Goal: Information Seeking & Learning: Learn about a topic

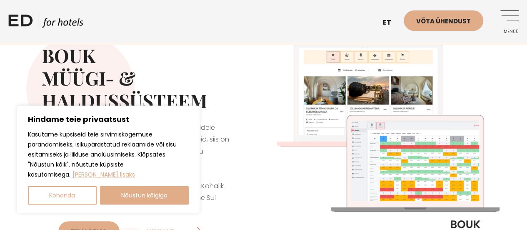
scroll to position [34, 0]
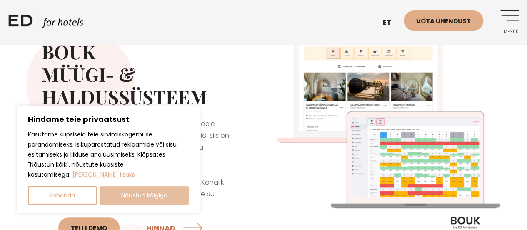
click at [162, 194] on button "Nõustun kõigiga" at bounding box center [144, 195] width 89 height 18
checkbox input "true"
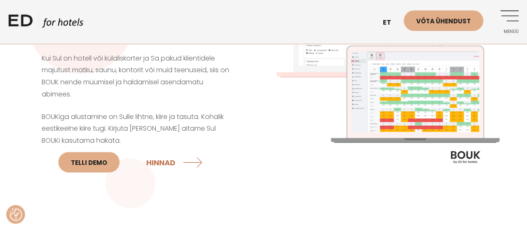
scroll to position [101, 0]
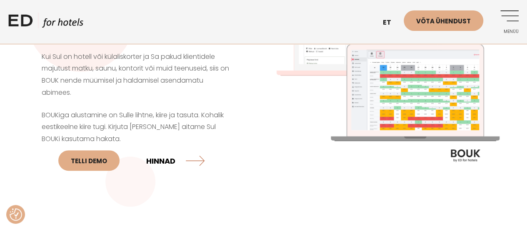
click at [170, 158] on link "HINNAD" at bounding box center [175, 160] width 58 height 22
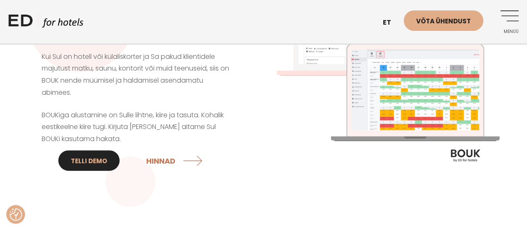
click at [98, 162] on link "Telli DEMO" at bounding box center [88, 160] width 61 height 20
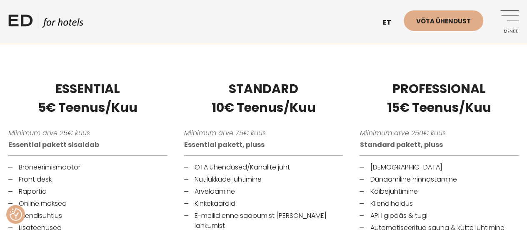
scroll to position [205, 0]
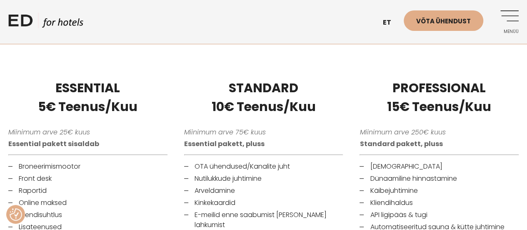
click at [52, 133] on em "Miinimum arve 25€ kuus" at bounding box center [49, 132] width 82 height 10
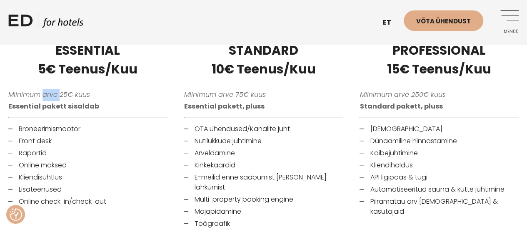
scroll to position [245, 0]
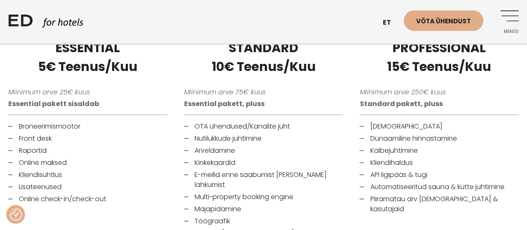
click at [47, 137] on li "Front desk" at bounding box center [87, 138] width 159 height 10
click at [50, 162] on li "Online maksed" at bounding box center [87, 162] width 159 height 10
click at [47, 173] on li "Kliendisuhtlus" at bounding box center [87, 175] width 159 height 10
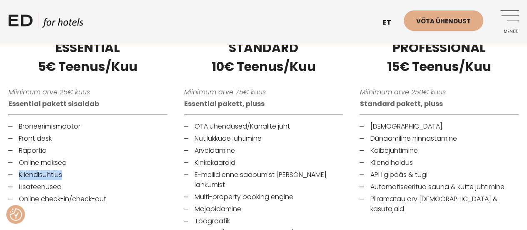
click at [47, 173] on li "Kliendisuhtlus" at bounding box center [87, 175] width 159 height 10
click at [81, 198] on li "Online check-in/check-out" at bounding box center [87, 199] width 159 height 10
click at [225, 94] on em "Miinimum arve 75€ kuus" at bounding box center [225, 92] width 82 height 10
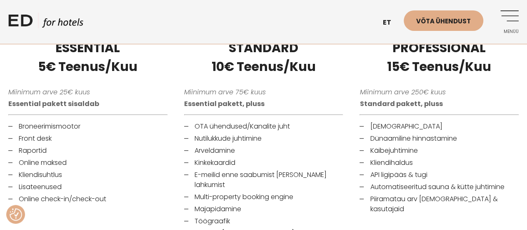
click at [231, 105] on strong "Essential pakett, pluss" at bounding box center [224, 104] width 80 height 10
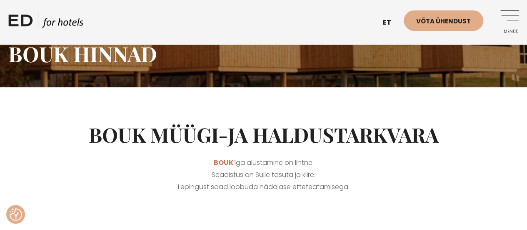
scroll to position [53, 0]
